Goal: Task Accomplishment & Management: Manage account settings

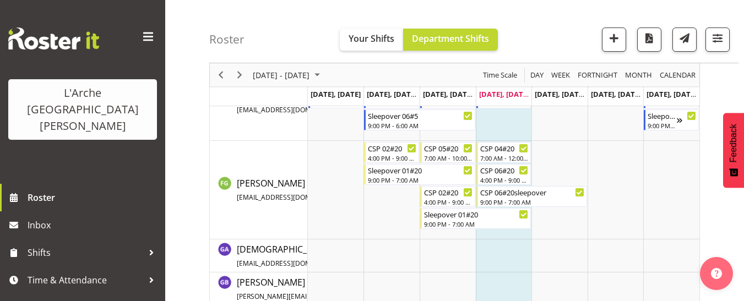
scroll to position [411, 0]
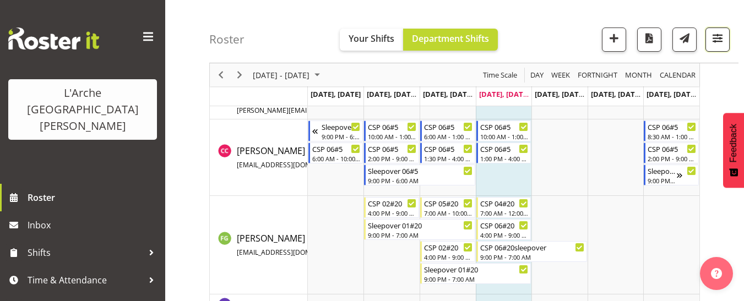
click at [561, 42] on span "button" at bounding box center [717, 38] width 14 height 14
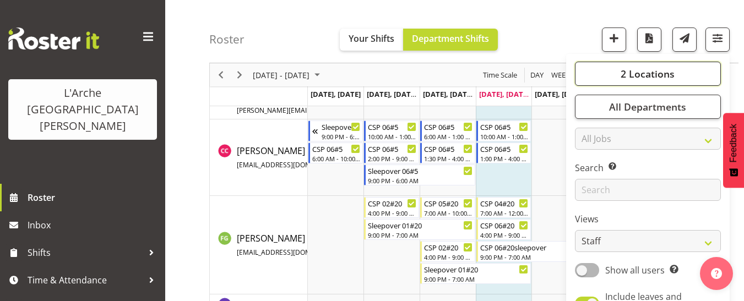
click at [561, 70] on span "2 Locations" at bounding box center [648, 73] width 54 height 13
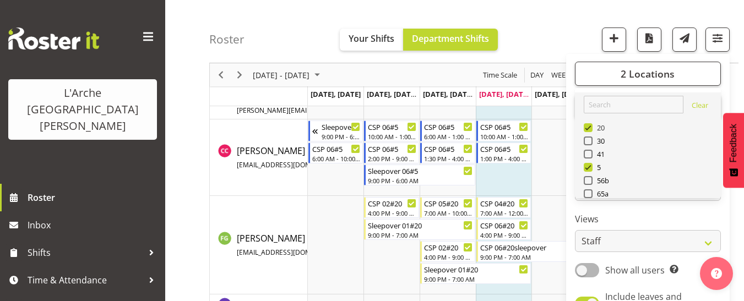
click at [561, 128] on span at bounding box center [588, 127] width 9 height 9
click at [561, 128] on input "20" at bounding box center [587, 127] width 7 height 7
checkbox input "false"
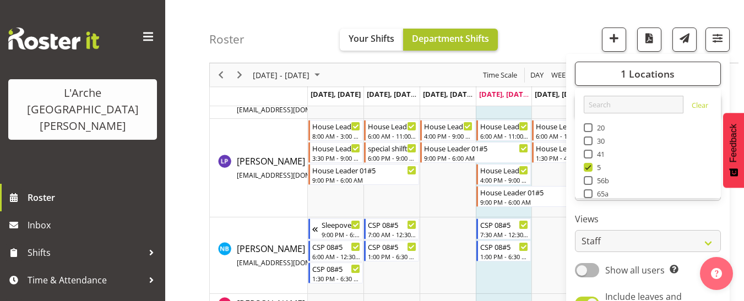
scroll to position [687, 0]
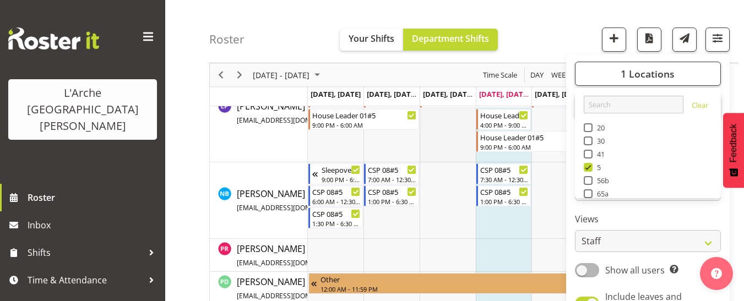
click at [436, 149] on td "Timeline Week of August 28, 2025" at bounding box center [448, 113] width 56 height 99
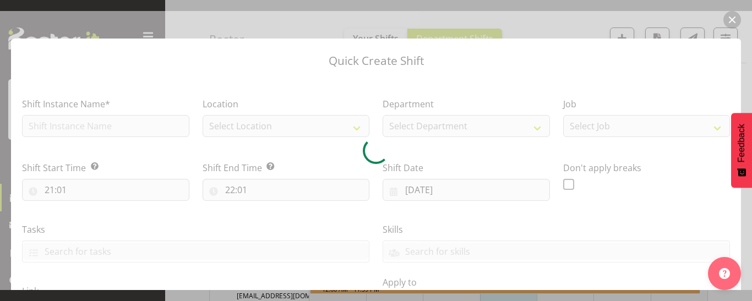
type input "[DATE]"
checkbox input "true"
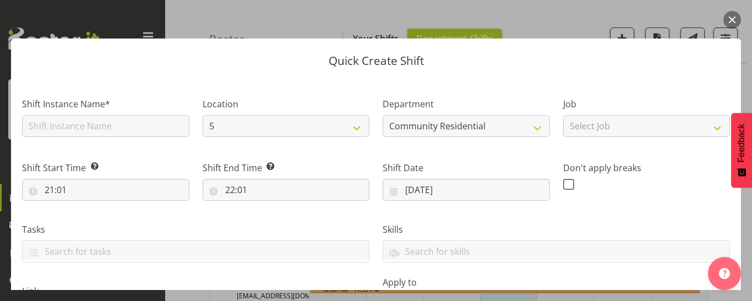
click at [561, 22] on button "button" at bounding box center [732, 20] width 18 height 18
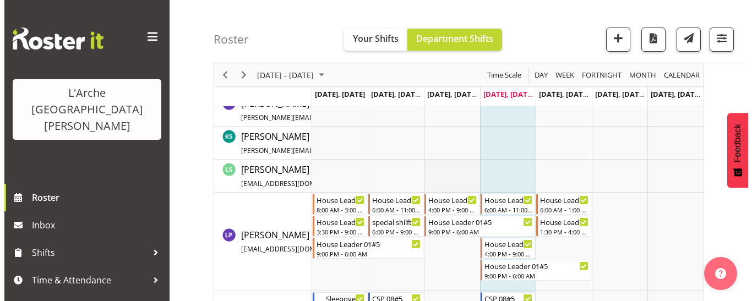
scroll to position [576, 0]
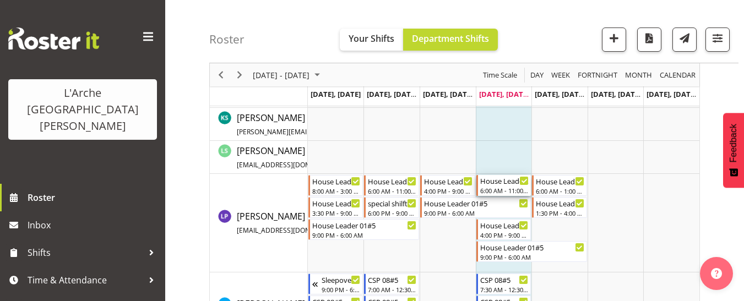
click at [500, 190] on div "6:00 AM - 11:00 AM" at bounding box center [504, 190] width 49 height 9
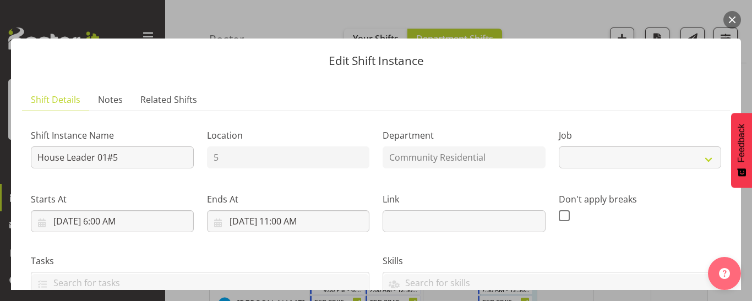
select select "1"
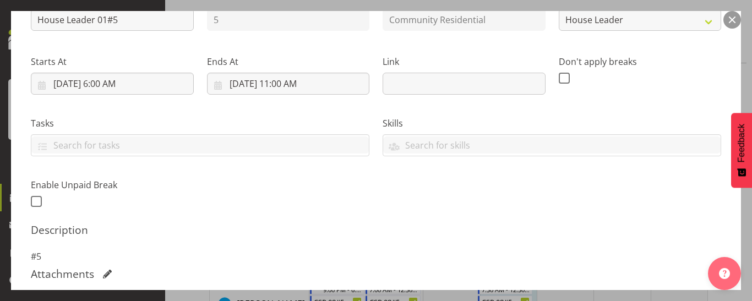
scroll to position [165, 0]
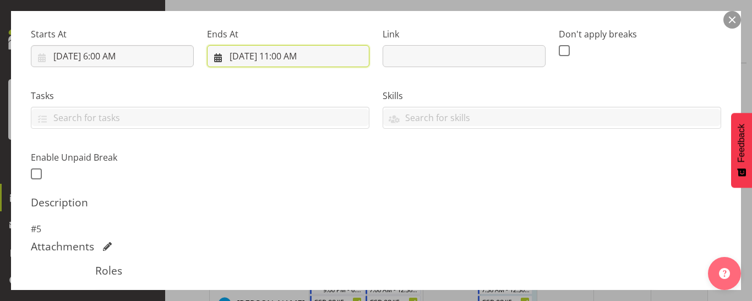
click at [295, 53] on input "[DATE] 11:00 AM" at bounding box center [288, 56] width 163 height 22
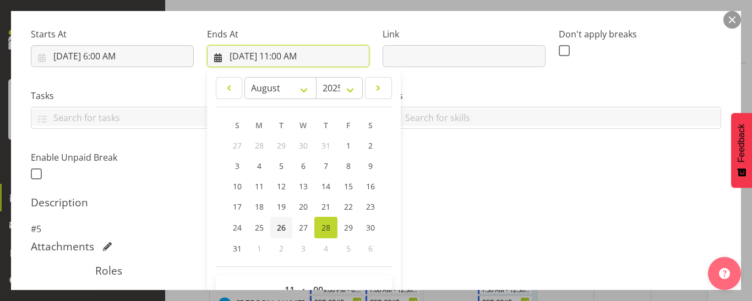
scroll to position [330, 0]
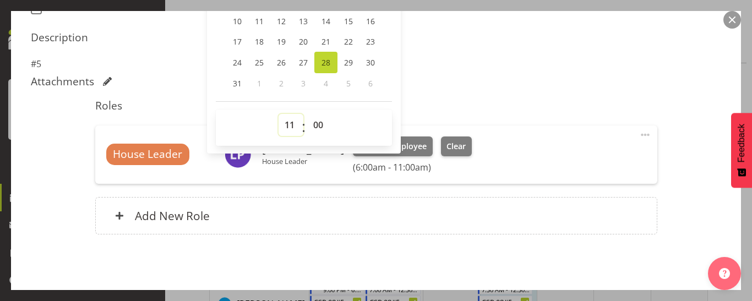
click at [287, 126] on select "00 01 02 03 04 05 06 07 08 09 10 11 12 13 14 15 16 17 18 19 20 21 22 23" at bounding box center [291, 125] width 25 height 22
select select "12"
click at [279, 114] on select "00 01 02 03 04 05 06 07 08 09 10 11 12 13 14 15 16 17 18 19 20 21 22 23" at bounding box center [291, 125] width 25 height 22
type input "[DATE] 12:00 PM"
click at [313, 126] on select "00 01 02 03 04 05 06 07 08 09 10 11 12 13 14 15 16 17 18 19 20 21 22 23 24 25 2…" at bounding box center [319, 125] width 25 height 22
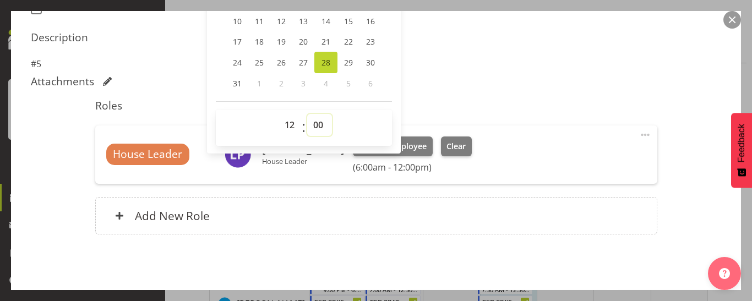
select select "30"
click at [307, 114] on select "00 01 02 03 04 05 06 07 08 09 10 11 12 13 14 15 16 17 18 19 20 21 22 23 24 25 2…" at bounding box center [319, 125] width 25 height 22
type input "[DATE] 12:30 PM"
click at [522, 81] on div "Attachments" at bounding box center [376, 81] width 690 height 13
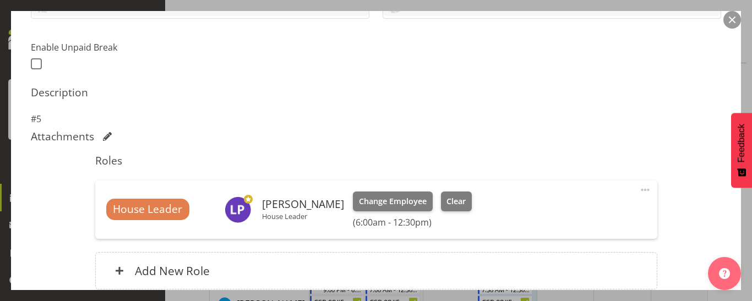
scroll to position [373, 0]
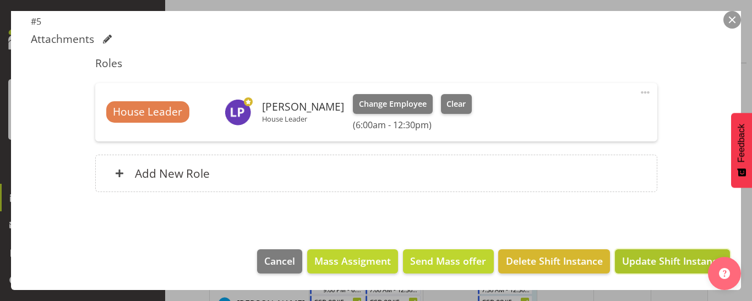
click at [561, 254] on span "Update Shift Instance" at bounding box center [672, 261] width 101 height 14
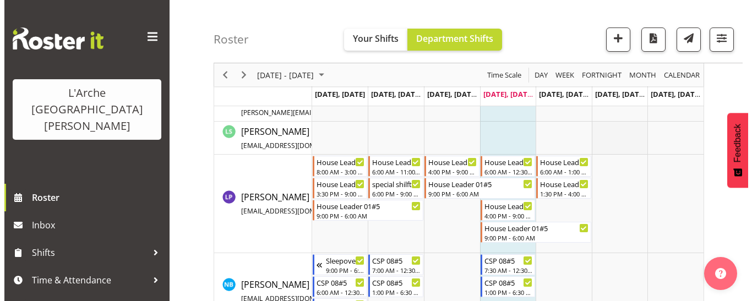
scroll to position [611, 0]
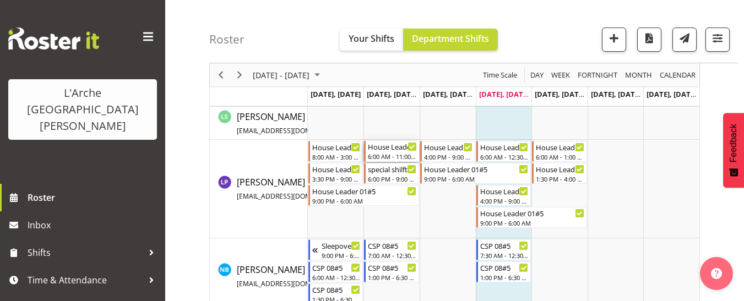
click at [381, 154] on div "6:00 AM - 11:00 AM" at bounding box center [392, 156] width 49 height 9
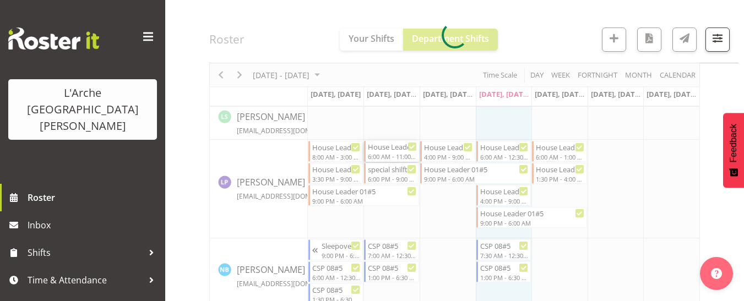
select select
select select "7"
select select "2025"
select select "11"
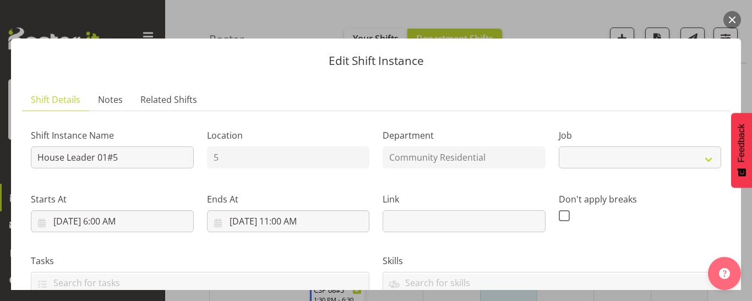
select select "1"
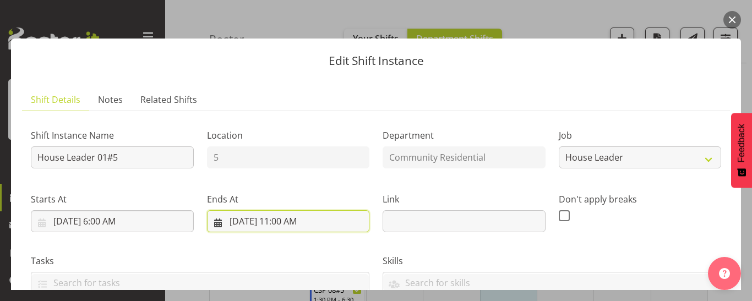
click at [302, 221] on input "[DATE] 11:00 AM" at bounding box center [288, 221] width 163 height 22
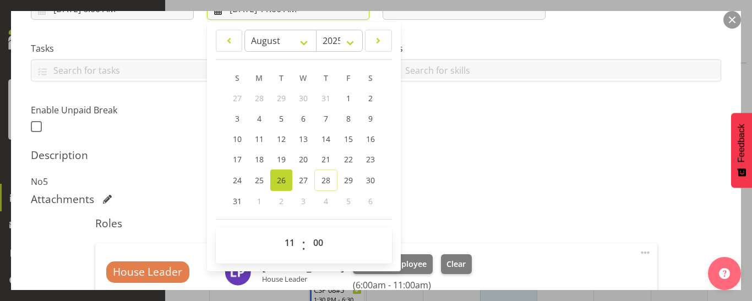
scroll to position [220, 0]
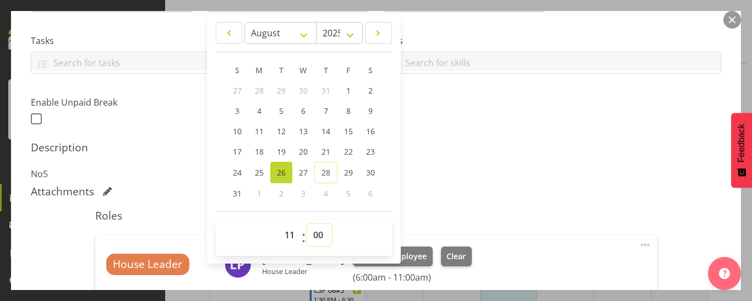
click at [313, 235] on select "00 01 02 03 04 05 06 07 08 09 10 11 12 13 14 15 16 17 18 19 20 21 22 23 24 25 2…" at bounding box center [319, 235] width 25 height 22
select select "30"
click at [307, 224] on select "00 01 02 03 04 05 06 07 08 09 10 11 12 13 14 15 16 17 18 19 20 21 22 23 24 25 2…" at bounding box center [319, 235] width 25 height 22
type input "[DATE] 11:30 AM"
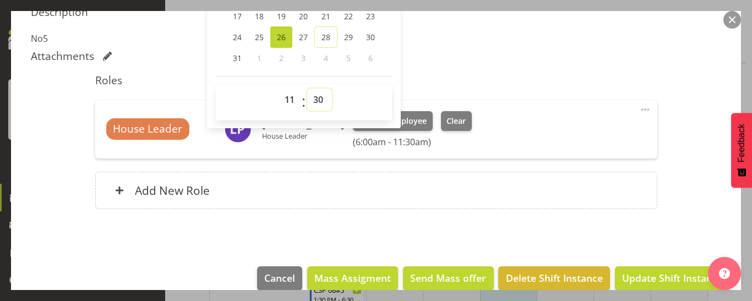
scroll to position [373, 0]
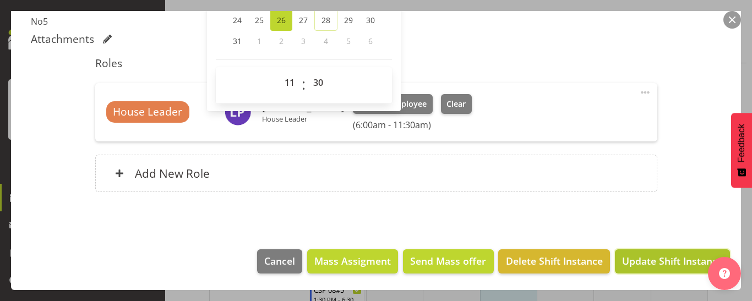
click at [561, 260] on span "Update Shift Instance" at bounding box center [672, 261] width 101 height 14
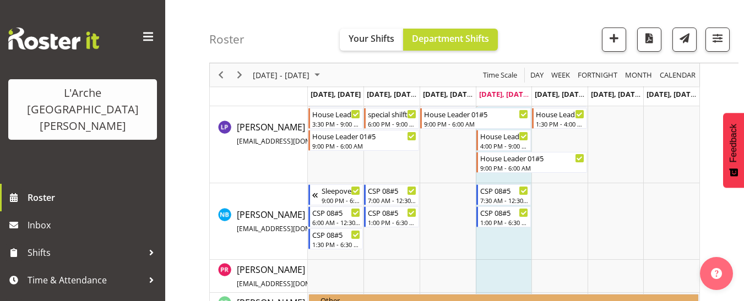
scroll to position [611, 0]
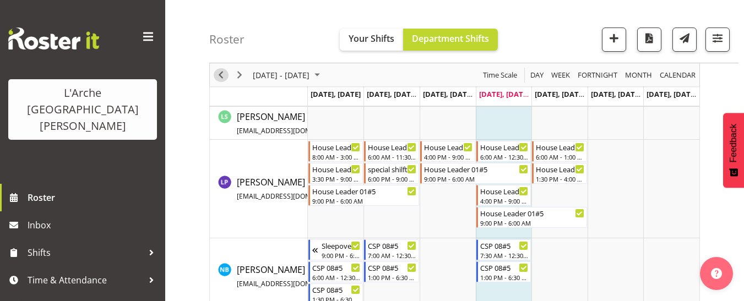
click at [221, 80] on span "Previous" at bounding box center [220, 75] width 13 height 14
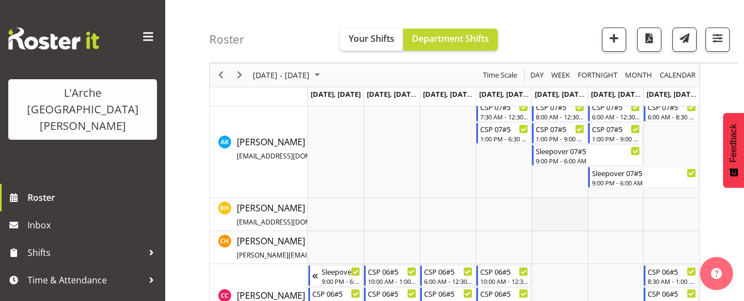
scroll to position [275, 0]
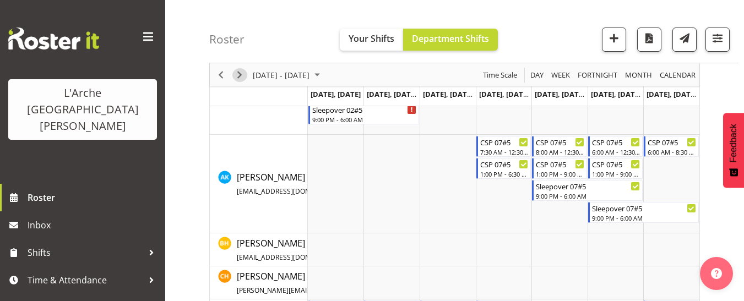
click at [238, 78] on span "Next" at bounding box center [239, 75] width 13 height 14
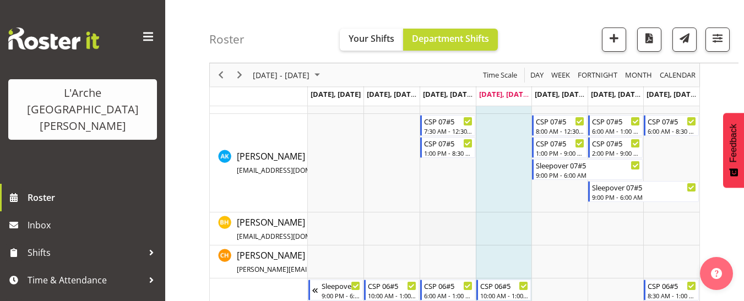
scroll to position [165, 0]
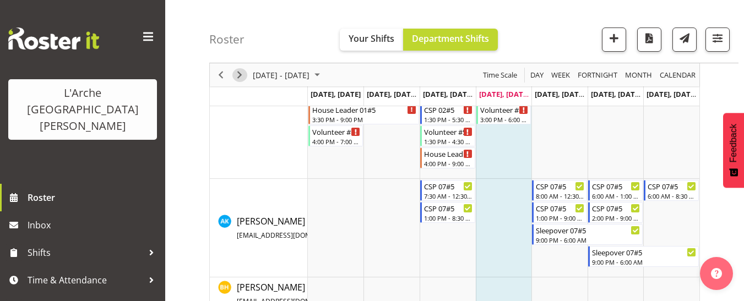
click at [236, 75] on span "Next" at bounding box center [239, 75] width 13 height 14
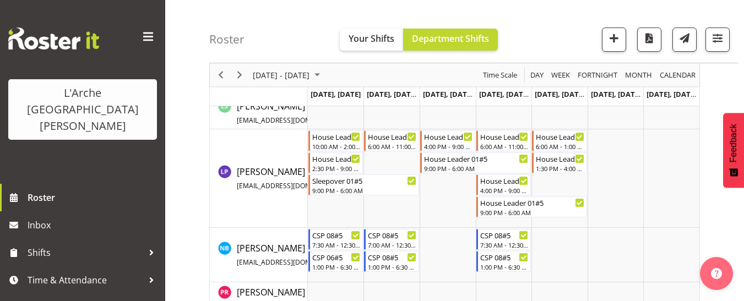
scroll to position [661, 0]
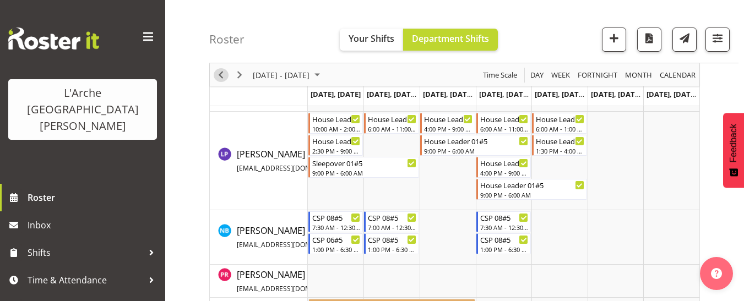
click at [220, 77] on span "Previous" at bounding box center [220, 75] width 13 height 14
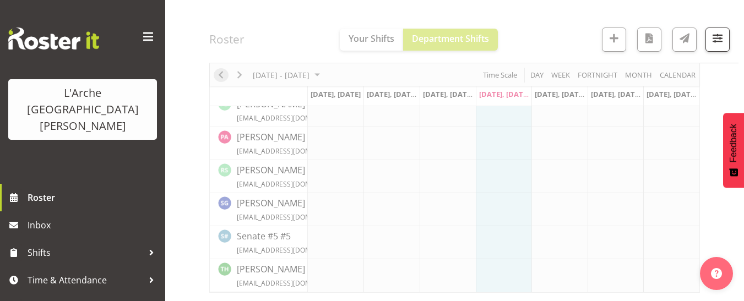
scroll to position [493, 0]
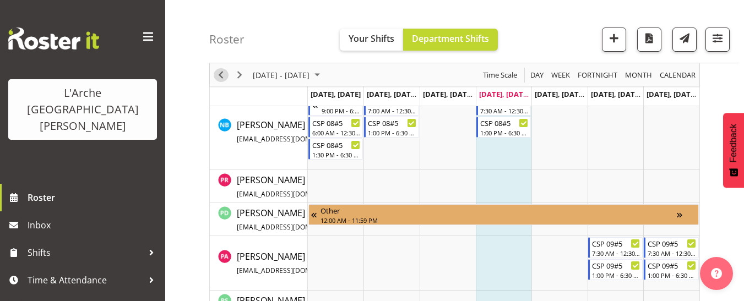
click at [220, 77] on span "Previous" at bounding box center [220, 75] width 13 height 14
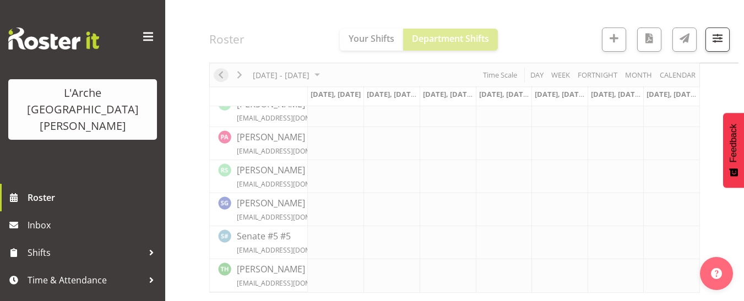
scroll to position [493, 0]
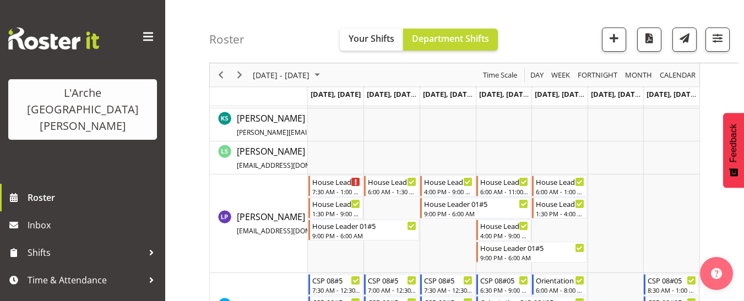
scroll to position [658, 0]
